Goal: Information Seeking & Learning: Learn about a topic

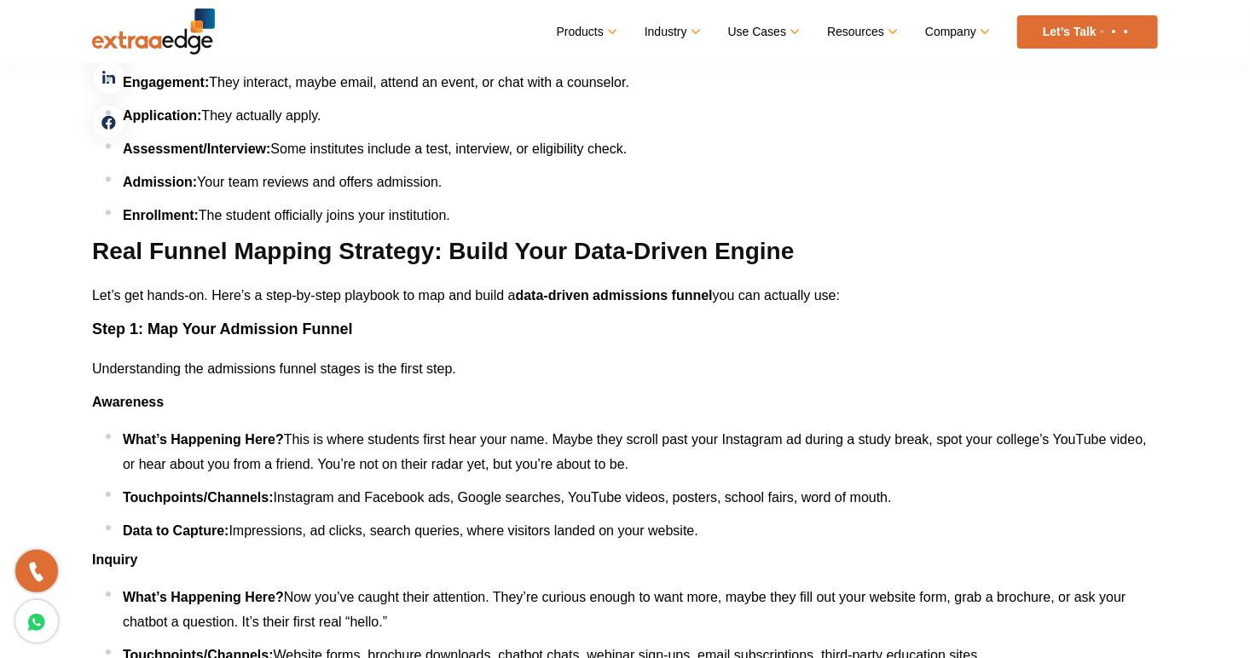
click at [130, 38] on img at bounding box center [153, 32] width 123 height 46
